Goal: Information Seeking & Learning: Learn about a topic

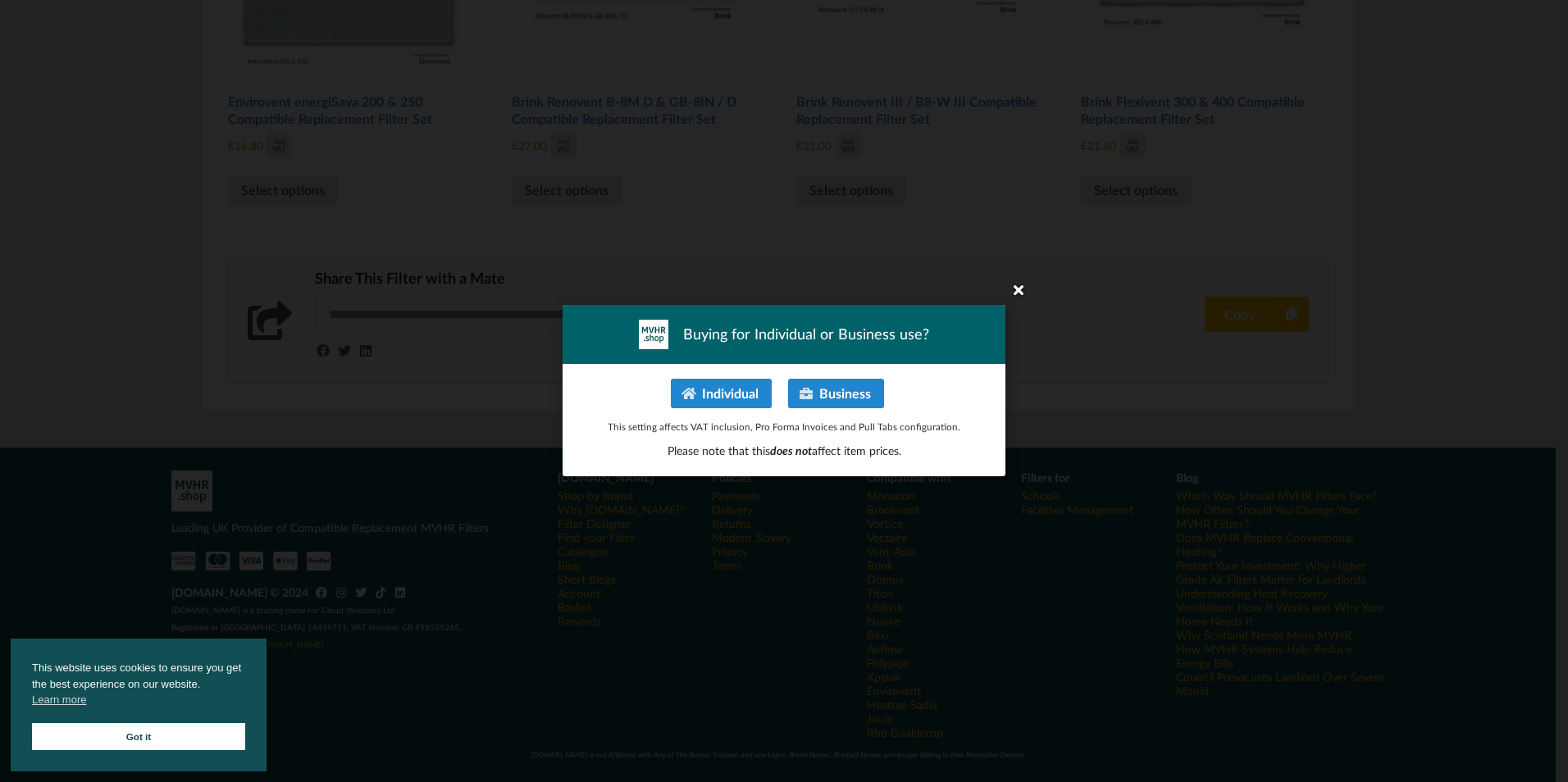
click at [1012, 286] on icon at bounding box center [1019, 289] width 26 height 26
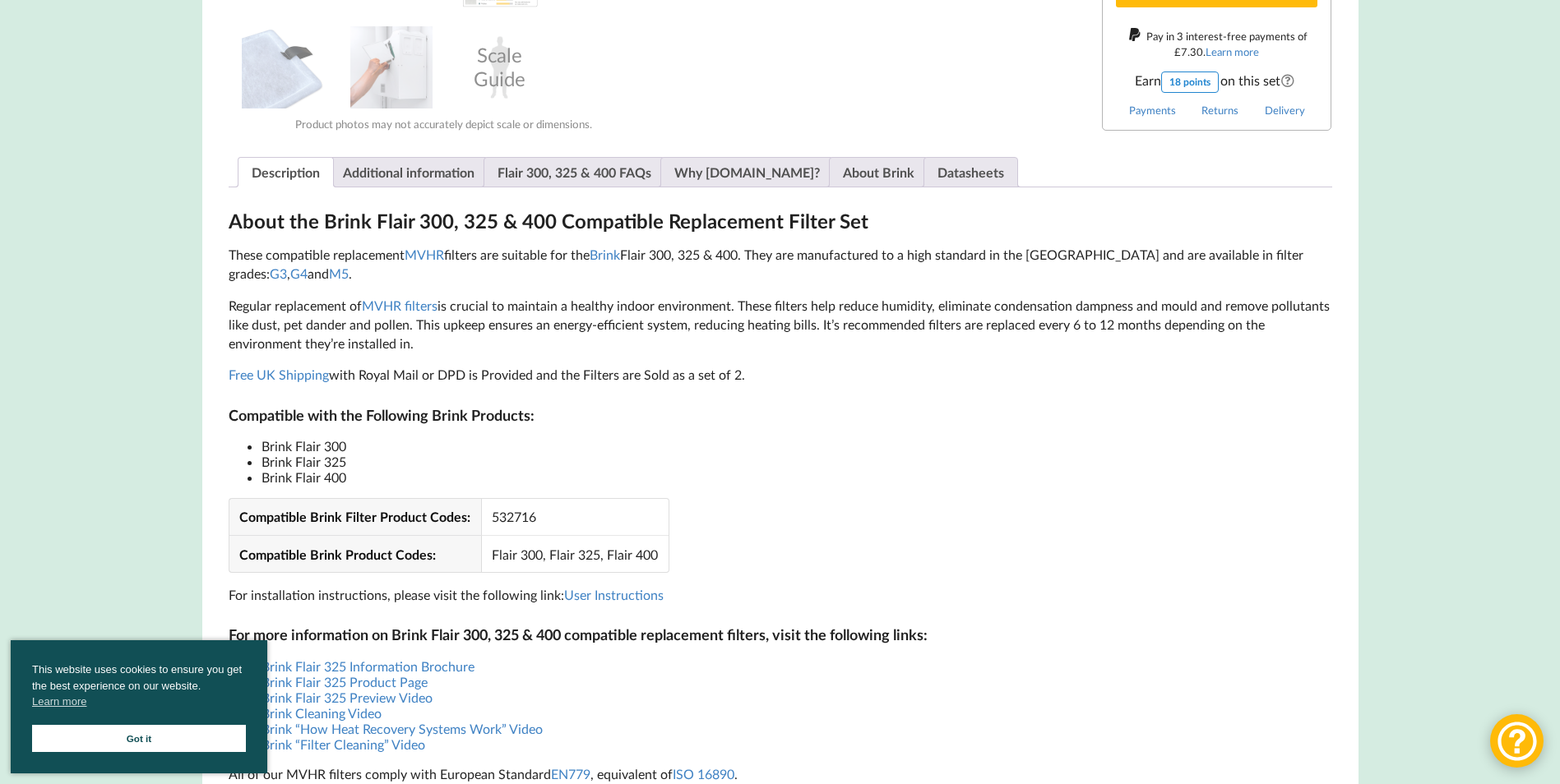
scroll to position [848, 0]
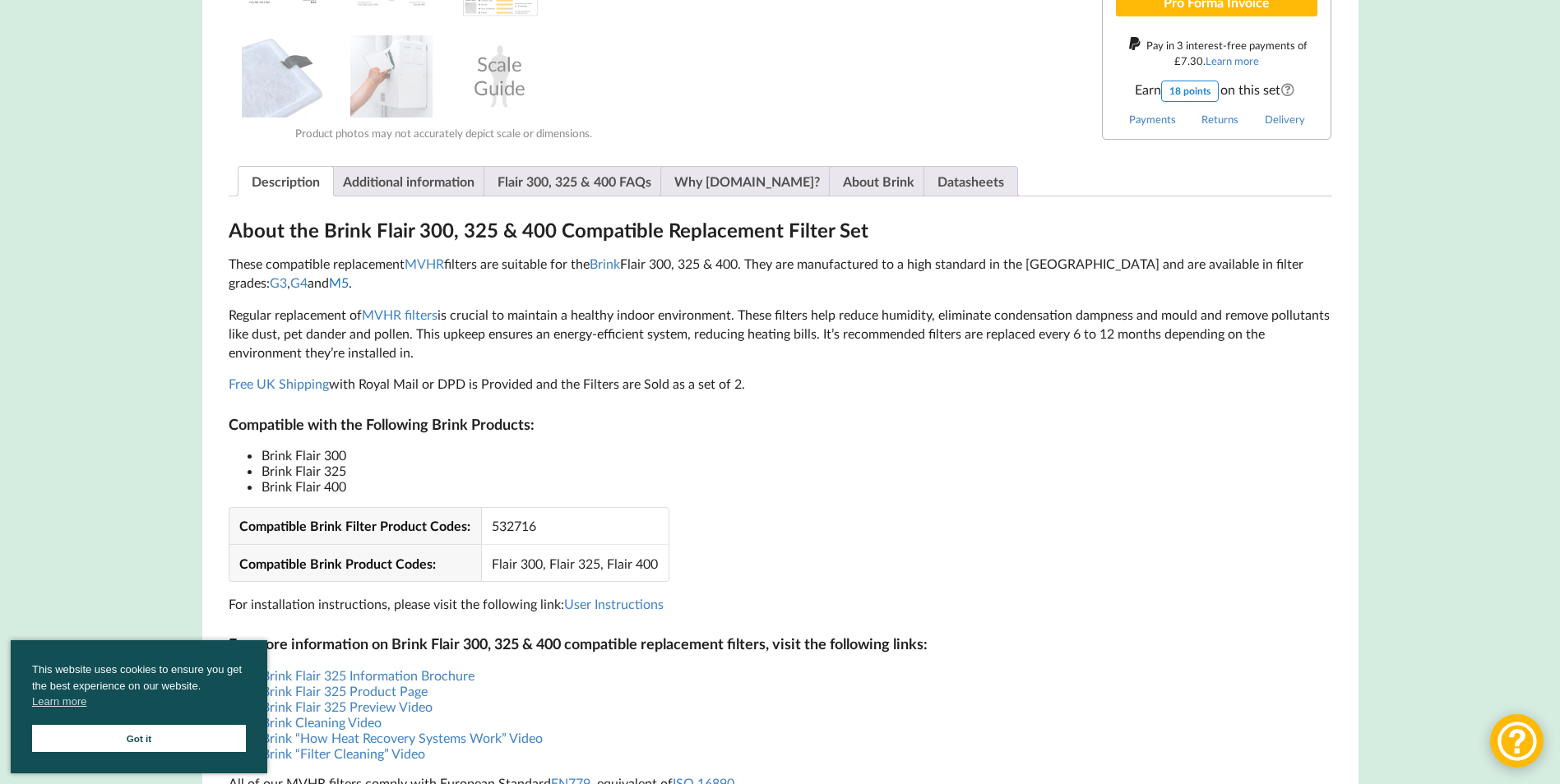
click at [329, 287] on link "M5" at bounding box center [339, 282] width 20 height 16
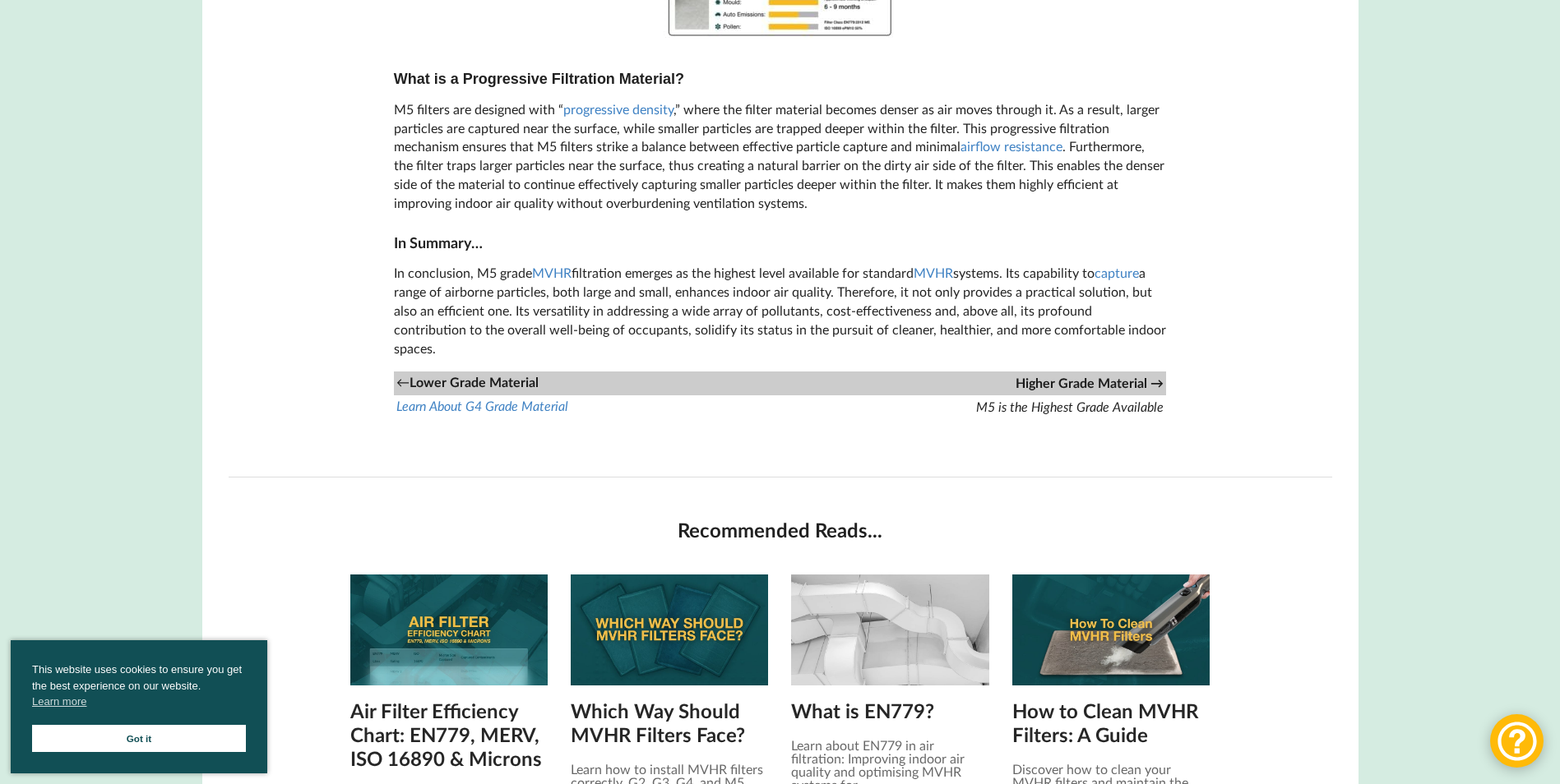
scroll to position [1480, 0]
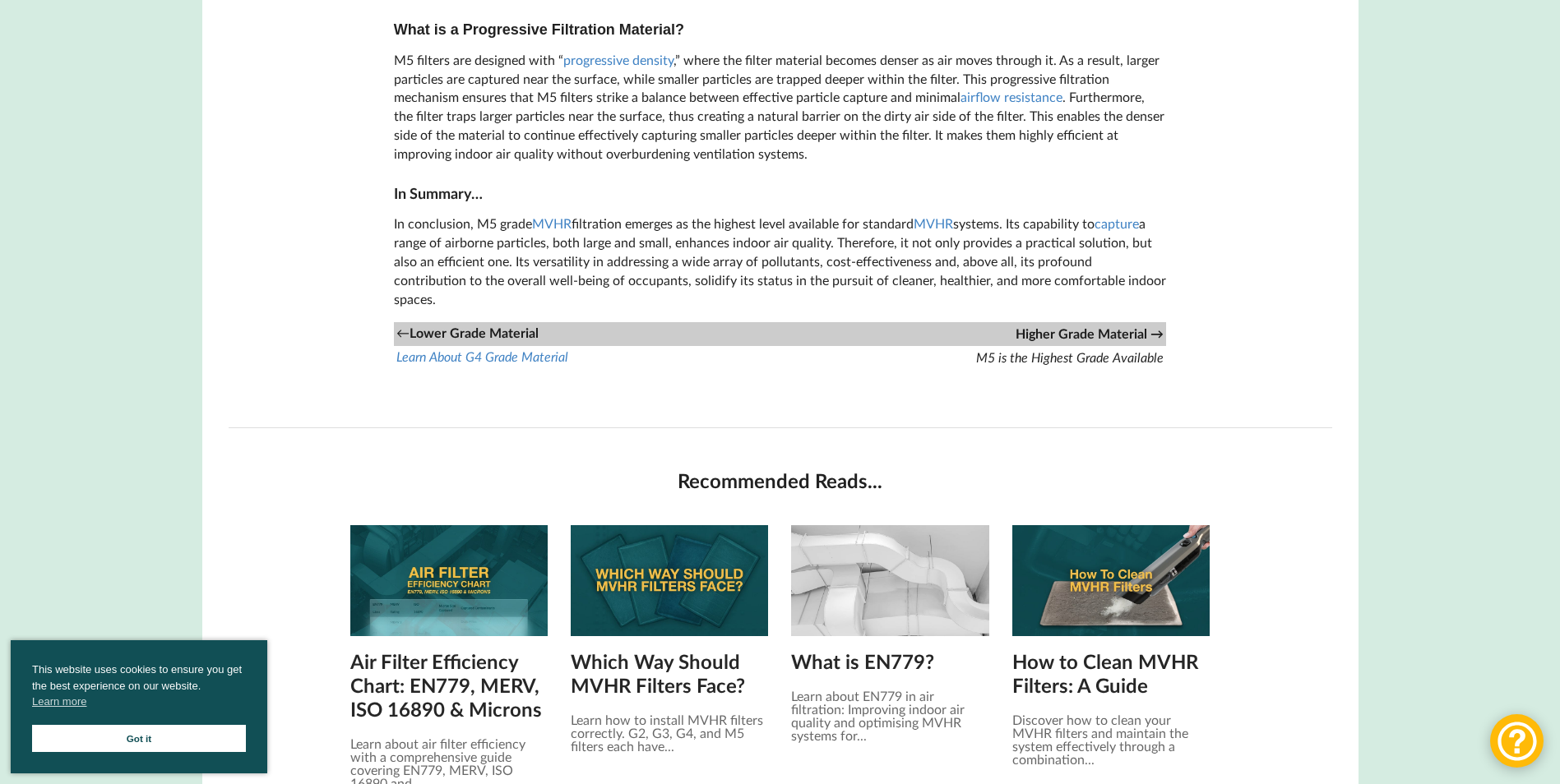
click at [685, 599] on img at bounding box center [670, 580] width 198 height 111
click at [1091, 560] on img at bounding box center [1111, 580] width 198 height 111
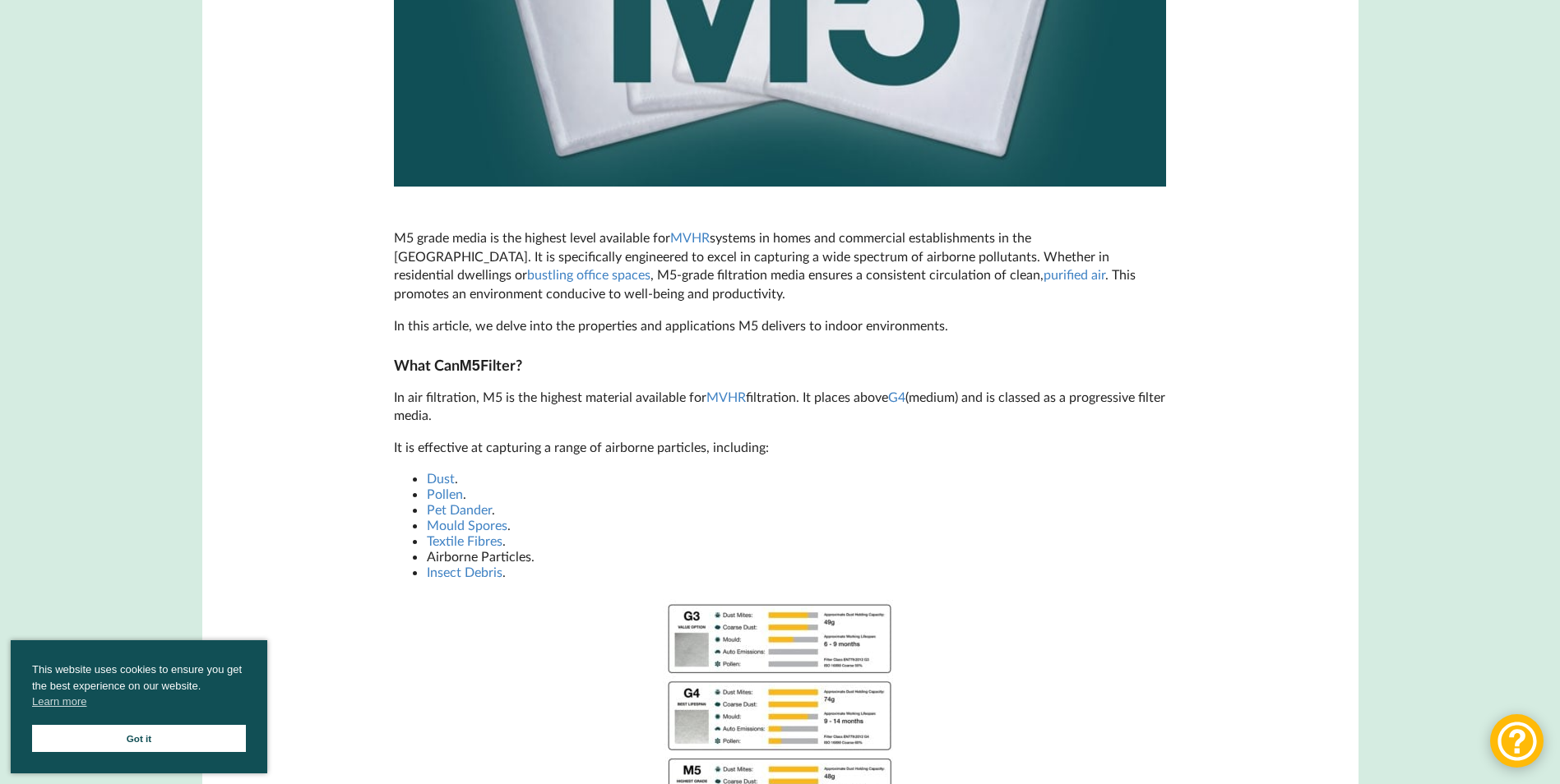
scroll to position [329, 0]
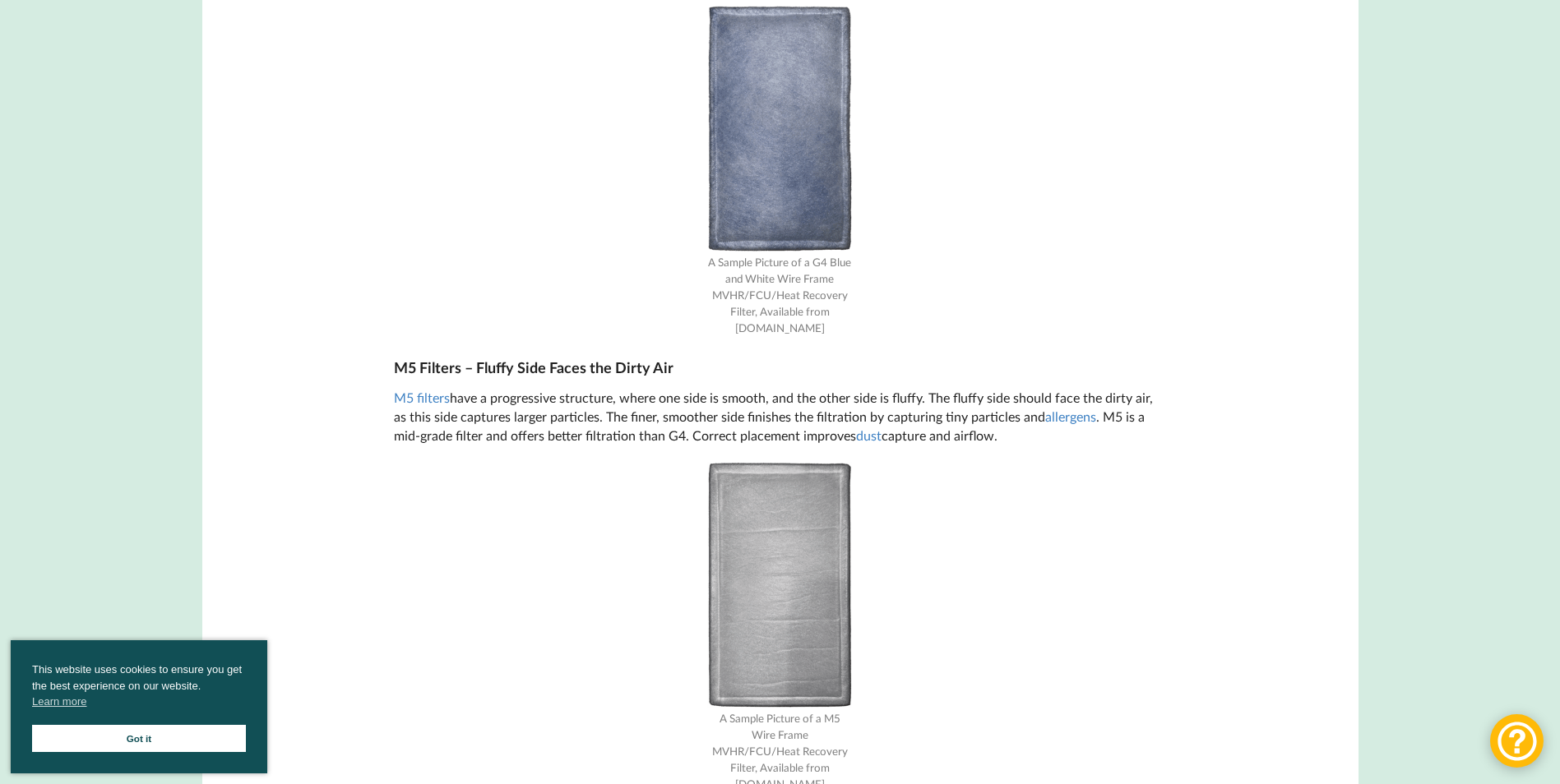
scroll to position [1973, 0]
